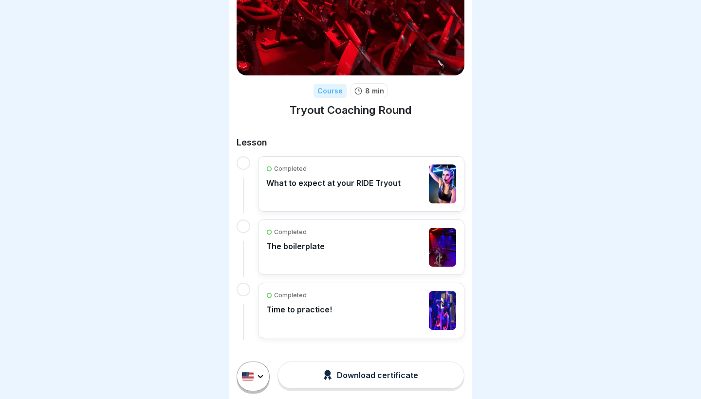
scroll to position [59, 0]
click at [333, 316] on div "Completed Time to practice!" at bounding box center [361, 311] width 190 height 39
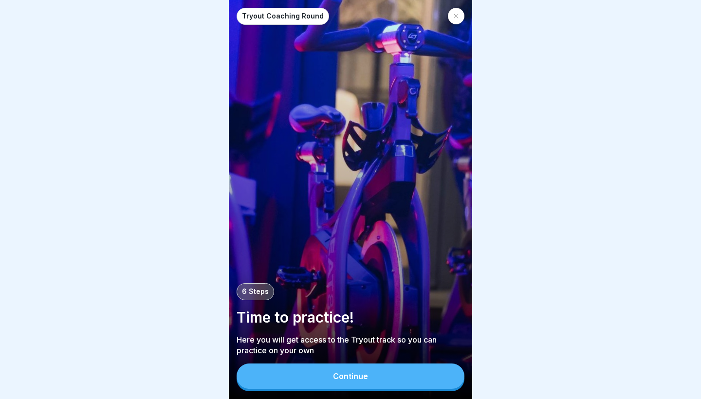
click at [314, 375] on button "Continue" at bounding box center [351, 376] width 228 height 25
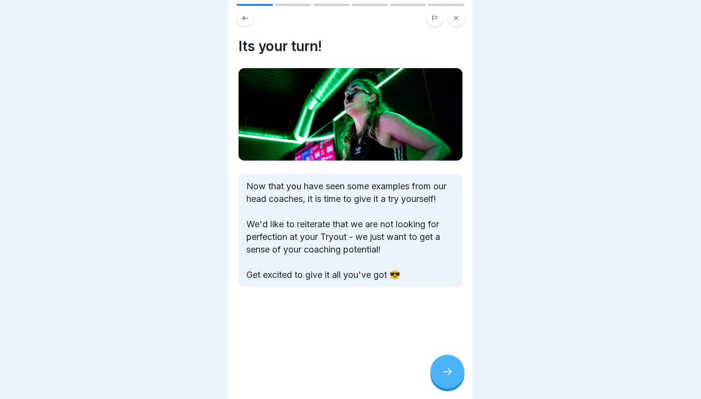
click at [451, 374] on icon at bounding box center [448, 372] width 12 height 12
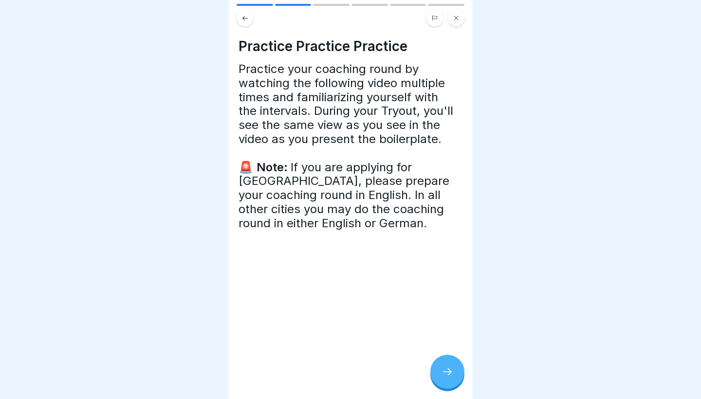
click at [451, 374] on icon at bounding box center [448, 372] width 12 height 12
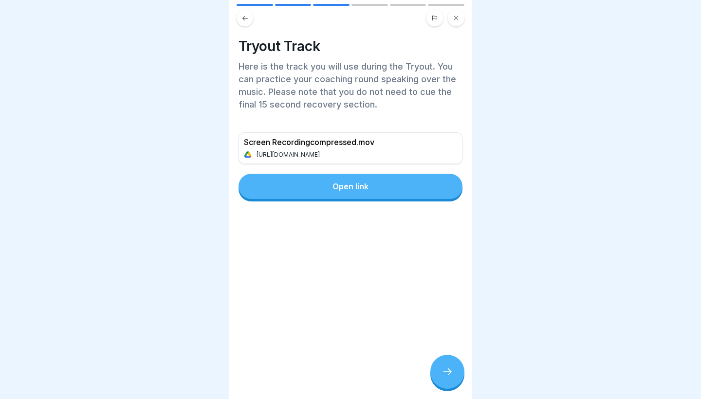
click at [451, 374] on icon at bounding box center [448, 372] width 12 height 12
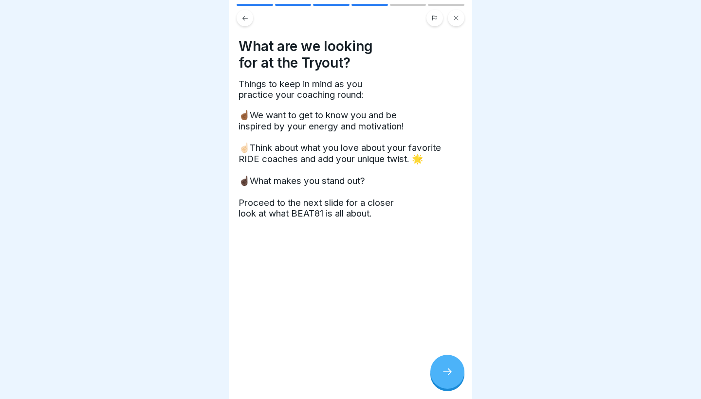
click at [443, 372] on icon at bounding box center [448, 372] width 12 height 12
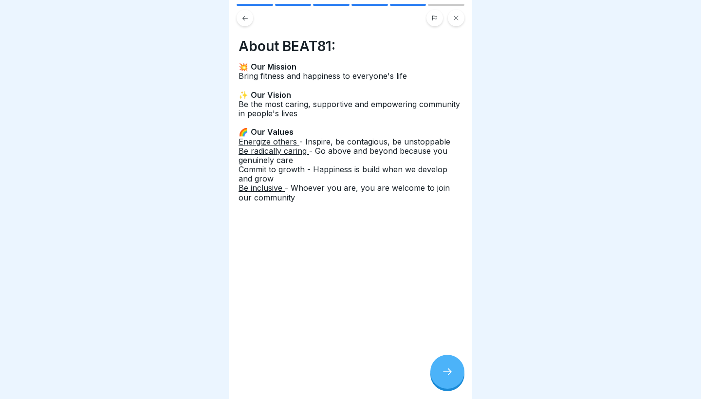
click at [443, 372] on icon at bounding box center [448, 372] width 12 height 12
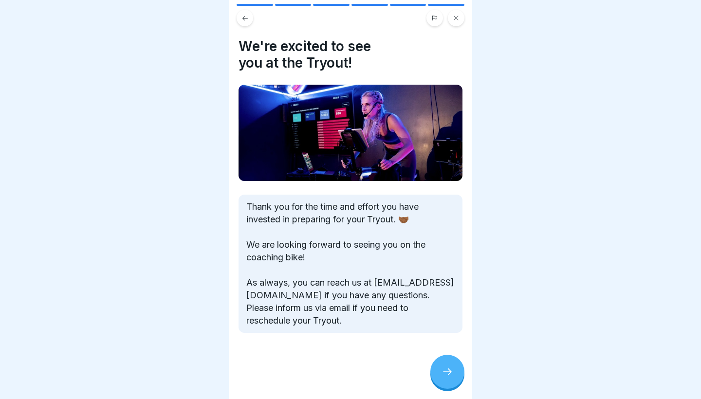
click at [443, 372] on icon at bounding box center [448, 372] width 12 height 12
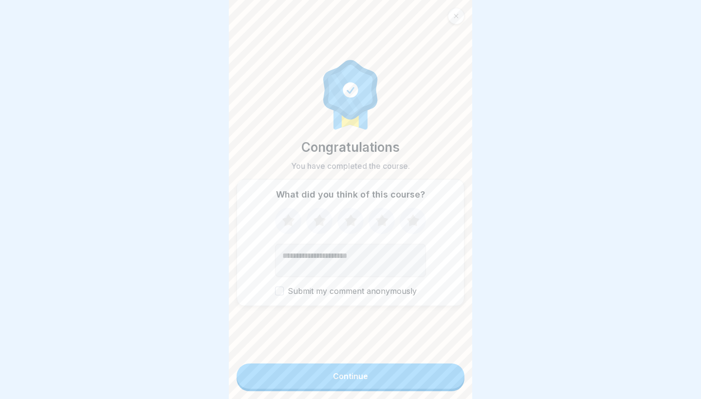
click at [443, 372] on button "Continue" at bounding box center [351, 376] width 228 height 25
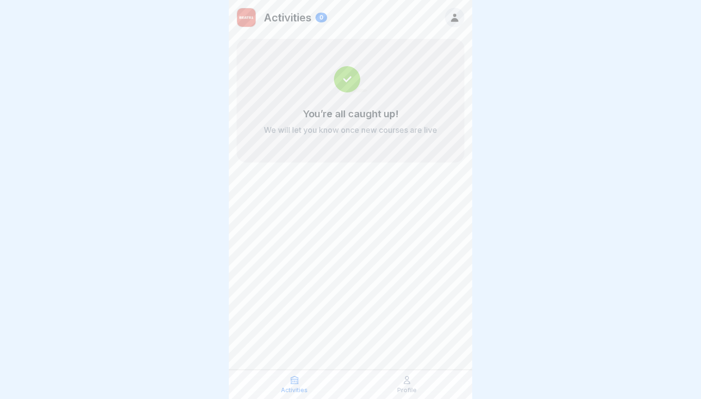
click at [401, 391] on p "Profile" at bounding box center [406, 390] width 19 height 7
